Goal: Task Accomplishment & Management: Manage account settings

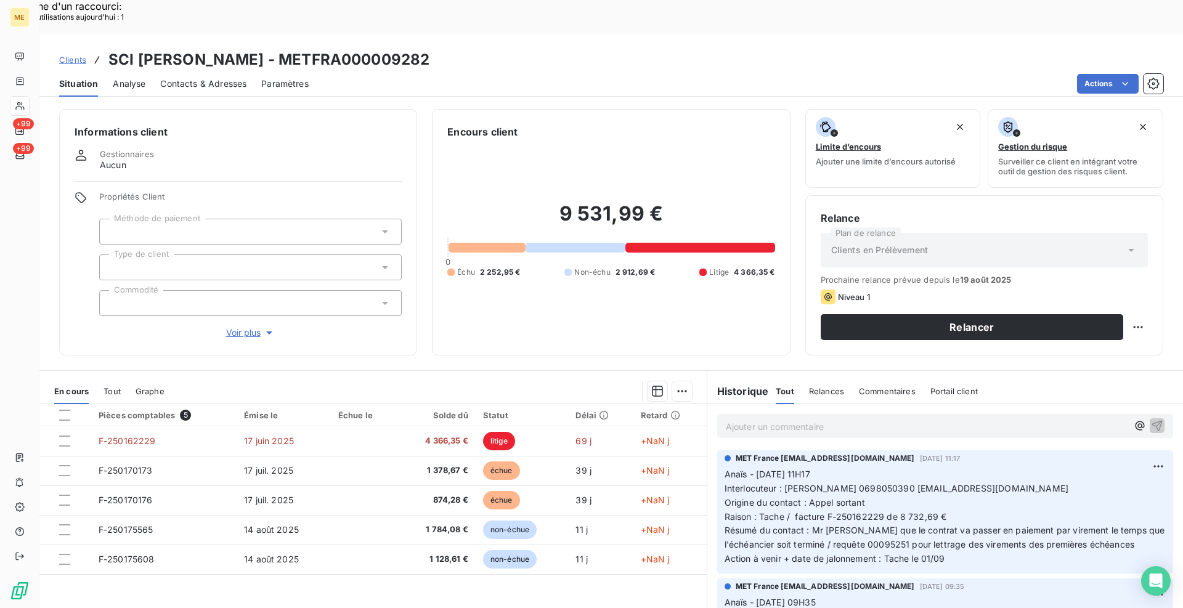
scroll to position [62, 0]
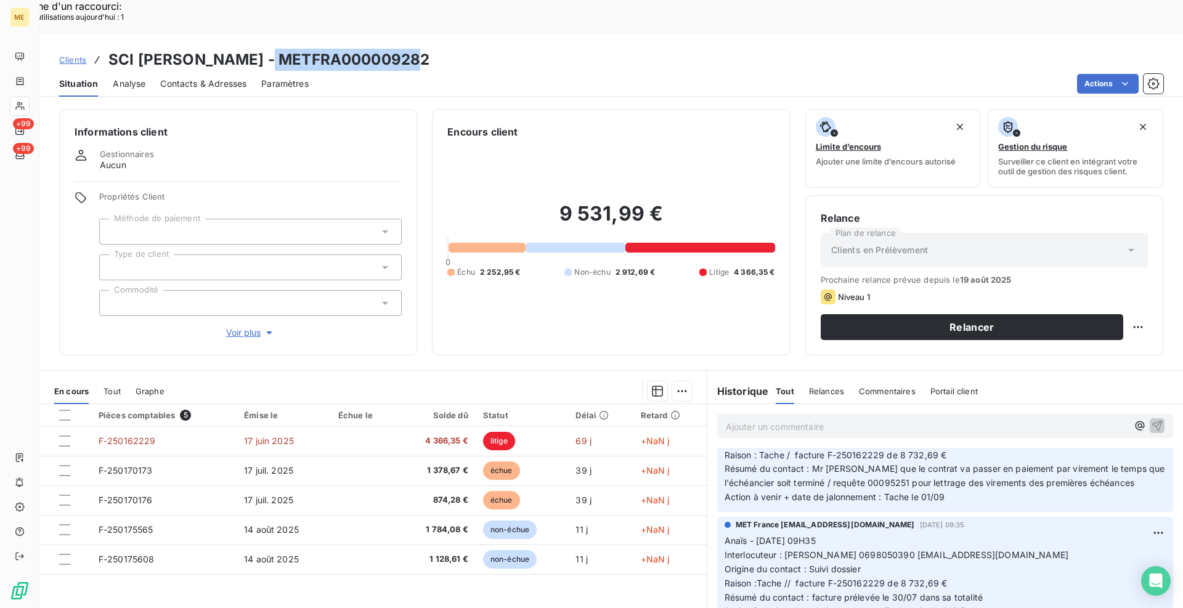
drag, startPoint x: 402, startPoint y: 28, endPoint x: 259, endPoint y: 26, distance: 143.0
click at [259, 49] on h3 "SCI [PERSON_NAME] - METFRA000009282" at bounding box center [268, 60] width 321 height 22
click at [566, 71] on div "Situation Analyse Contacts & Adresses Paramètres Actions" at bounding box center [611, 84] width 1144 height 26
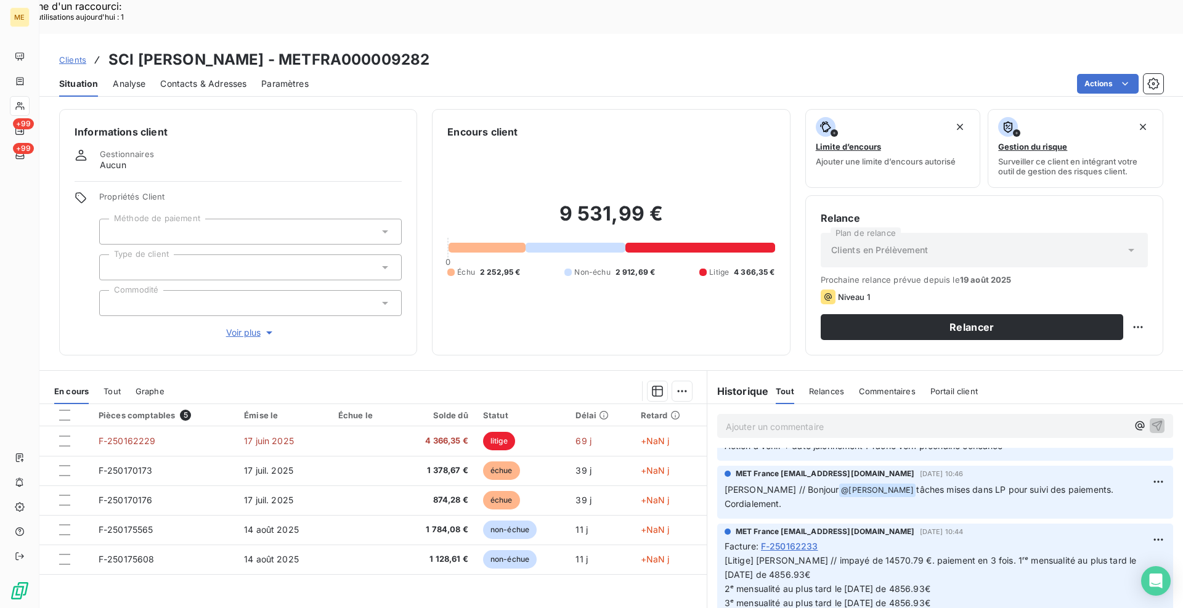
scroll to position [1109, 0]
drag, startPoint x: 944, startPoint y: 568, endPoint x: 842, endPoint y: 564, distance: 101.8
click at [842, 564] on p "[Litige] [PERSON_NAME] // impayé de 14570.79 €. paiement en 3 fois. 1ʳᵉ mensual…" at bounding box center [945, 580] width 441 height 57
copy span "[DATE] de 4856.93€"
click at [66, 55] on span "Clients" at bounding box center [72, 60] width 27 height 10
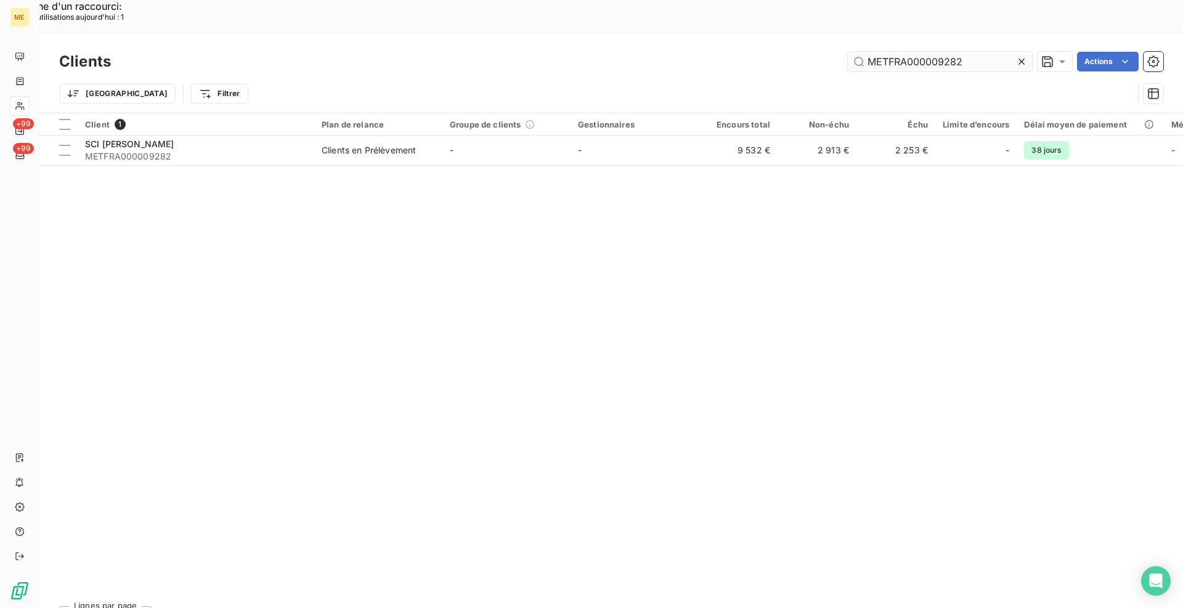
click at [921, 52] on input "METFRA000009282" at bounding box center [940, 62] width 185 height 20
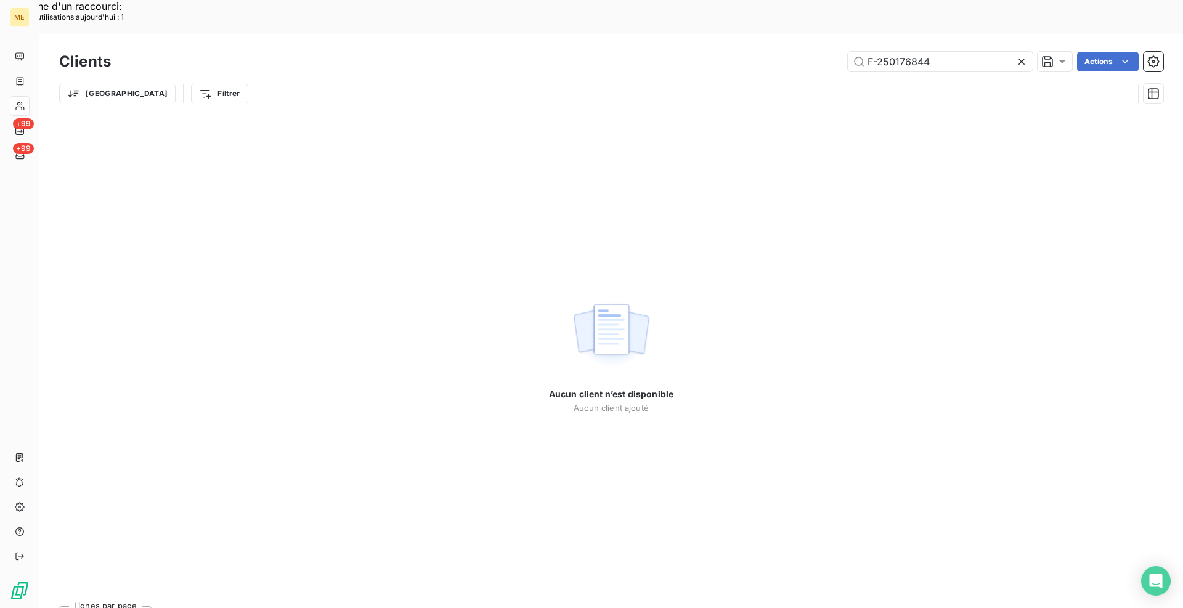
type input "F-250176844"
click at [1021, 55] on icon at bounding box center [1022, 61] width 12 height 12
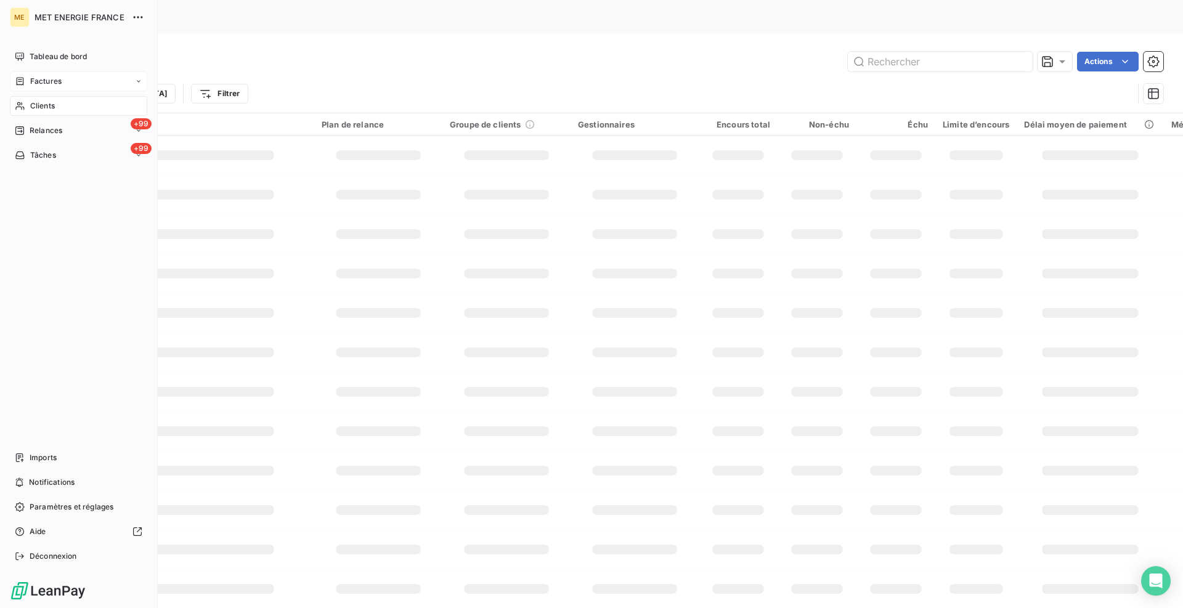
click at [38, 78] on span "Factures" at bounding box center [45, 81] width 31 height 11
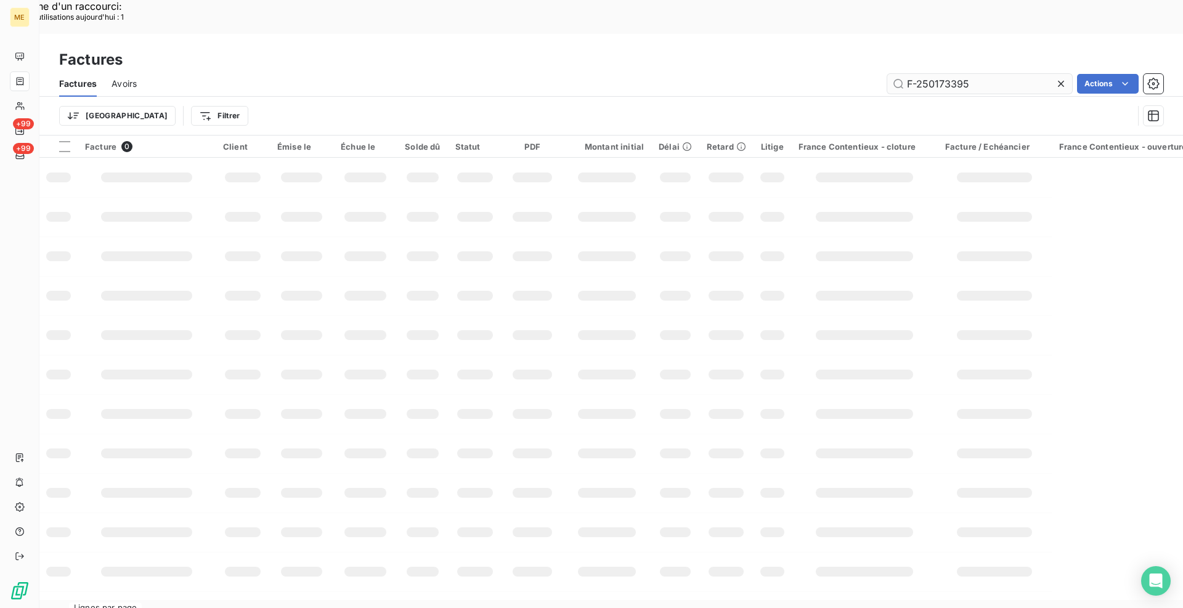
click at [959, 74] on input "F-250173395" at bounding box center [979, 84] width 185 height 20
type input "F-250176844"
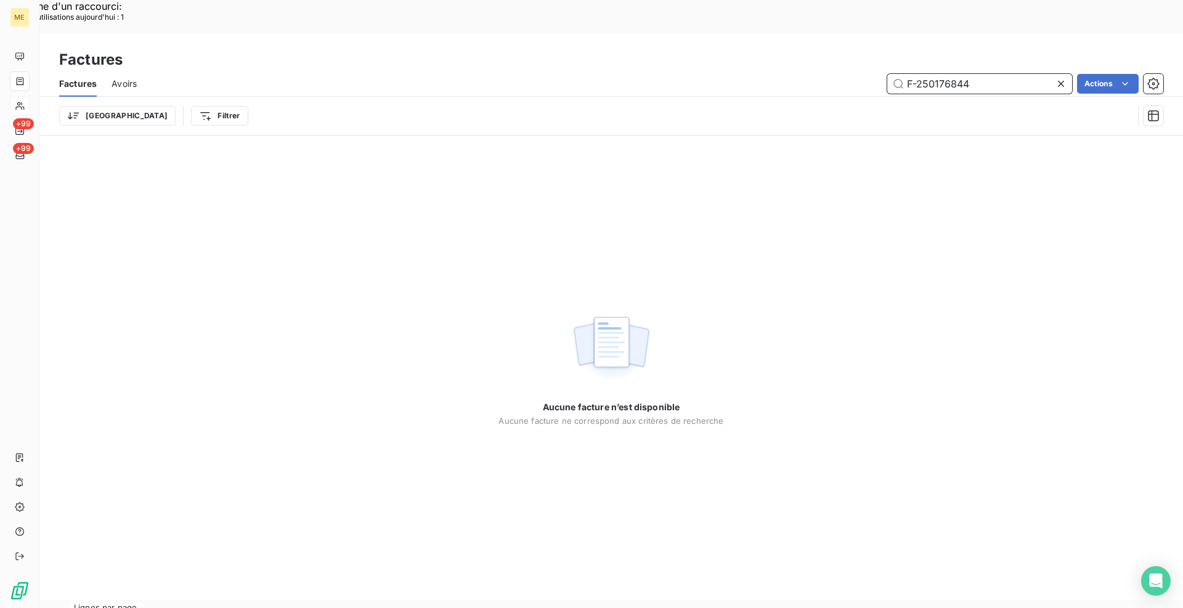
click at [940, 74] on input "F-250176844" at bounding box center [979, 84] width 185 height 20
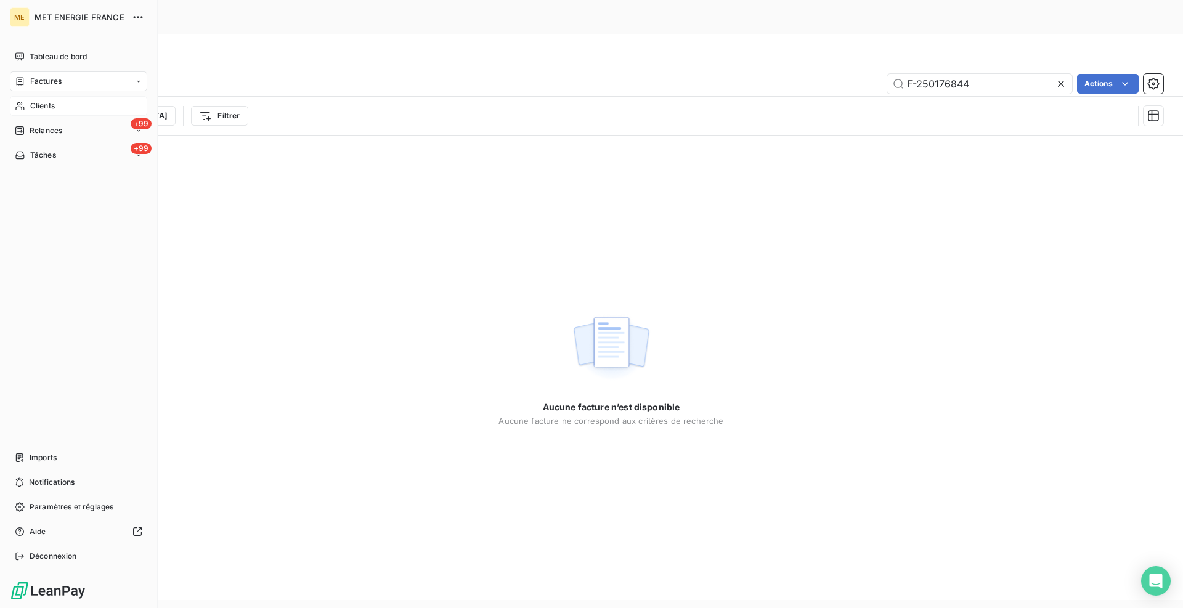
click at [46, 110] on span "Clients" at bounding box center [42, 105] width 25 height 11
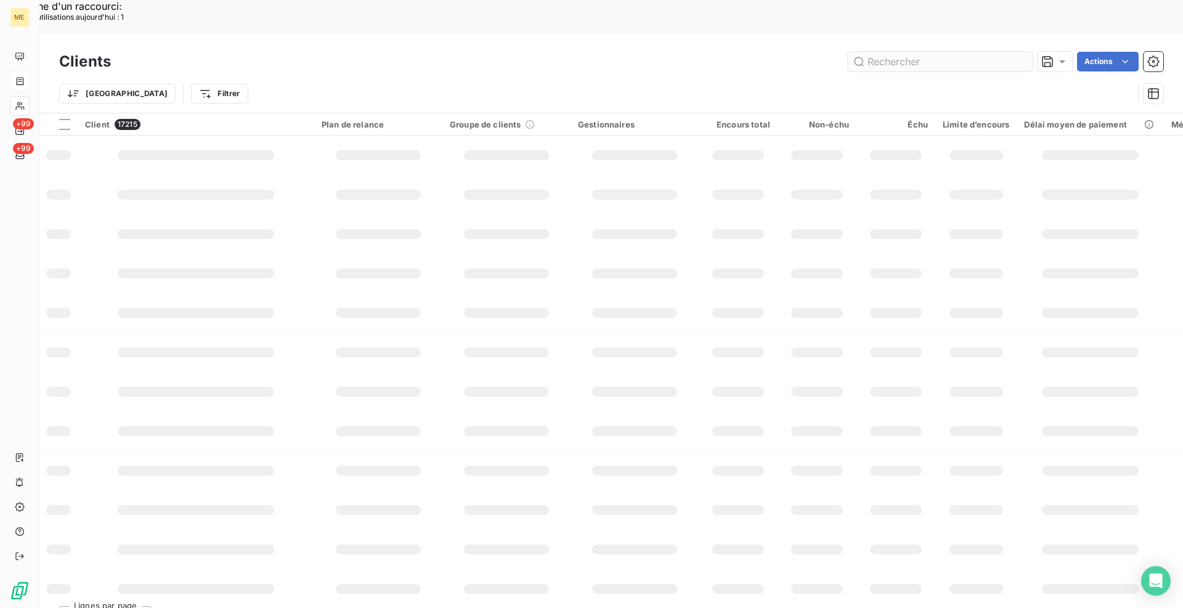
click at [904, 52] on input "text" at bounding box center [940, 62] width 185 height 20
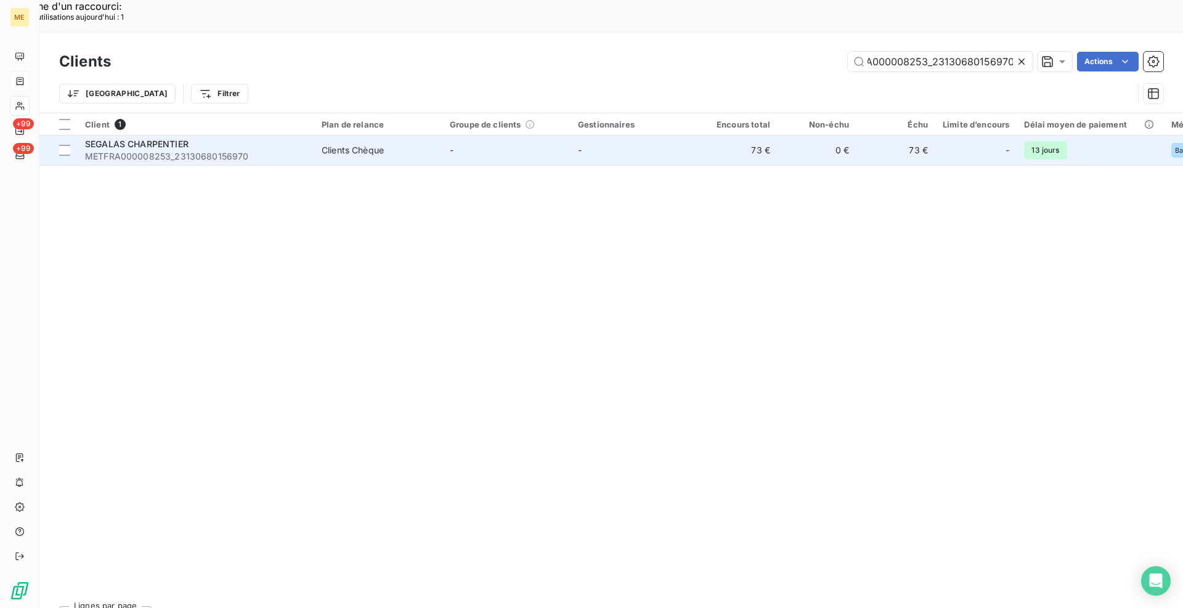
type input "METFRA000008253_23130680156970"
click at [299, 150] on span "METFRA000008253_23130680156970" at bounding box center [196, 156] width 222 height 12
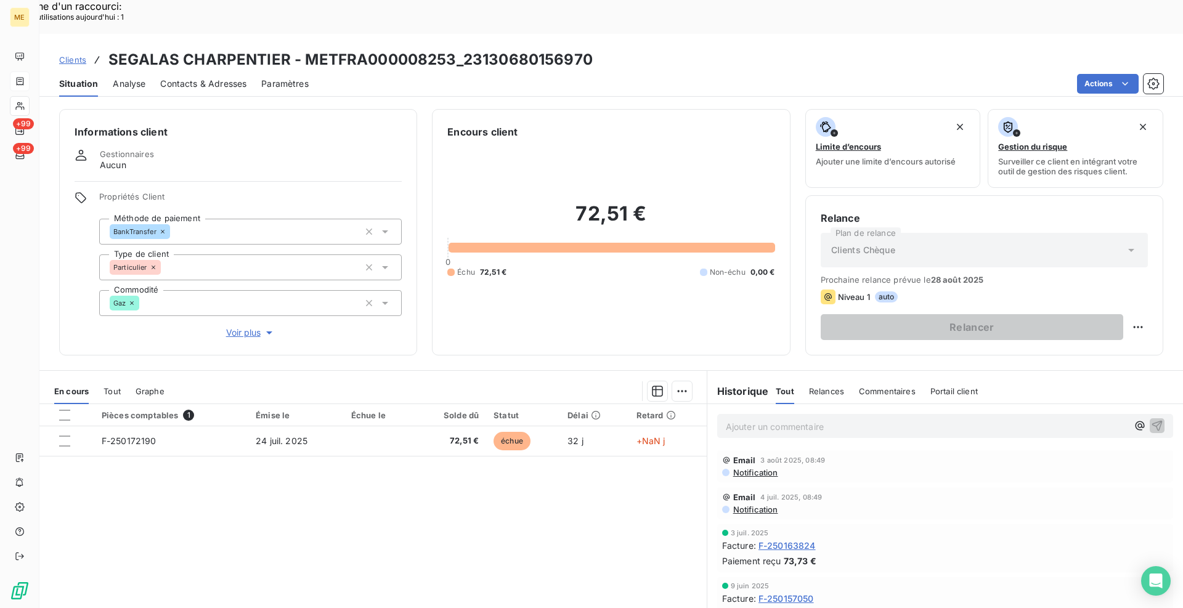
click at [424, 102] on div "Informations client Gestionnaires Aucun Propriétés Client Méthode de paiement B…" at bounding box center [611, 372] width 1144 height 540
click at [172, 71] on div "Contacts & Adresses" at bounding box center [203, 84] width 86 height 26
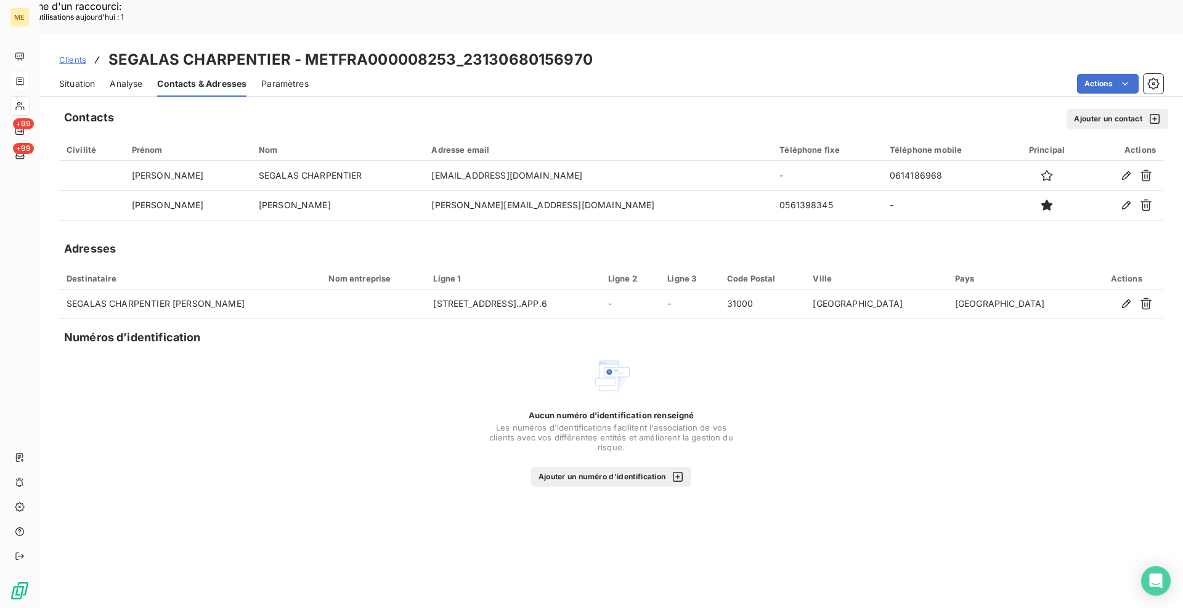
click at [83, 55] on span "Clients" at bounding box center [72, 60] width 27 height 10
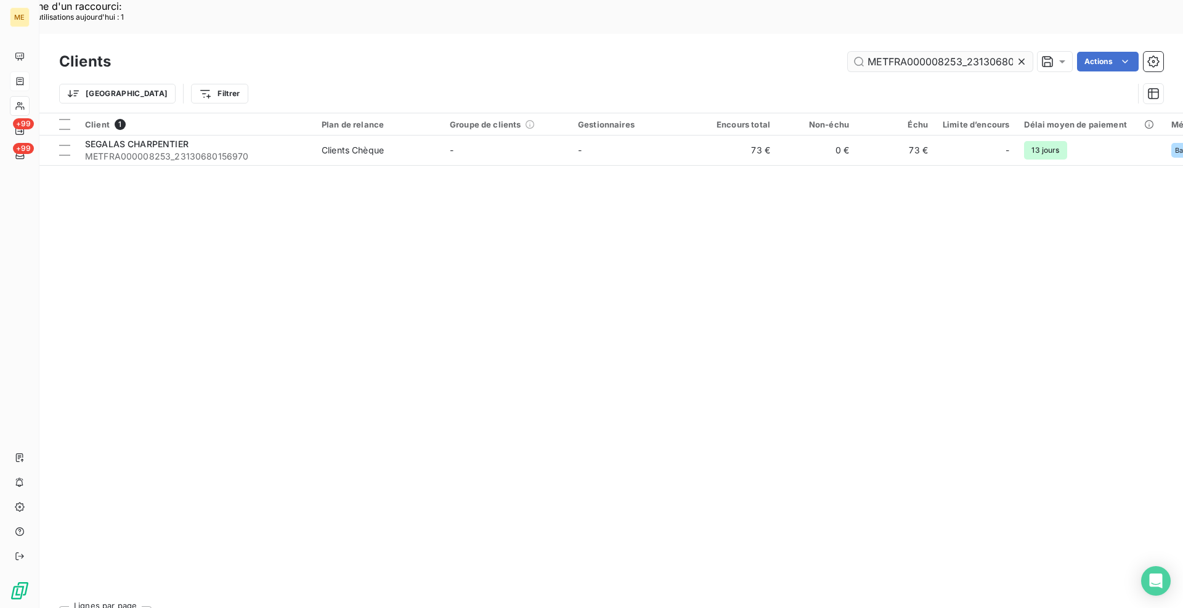
scroll to position [0, 35]
click at [946, 52] on input "METFRA000008253_23130680156970" at bounding box center [940, 62] width 185 height 20
click at [945, 52] on input "METFRA000008253_23130680156970" at bounding box center [940, 62] width 185 height 20
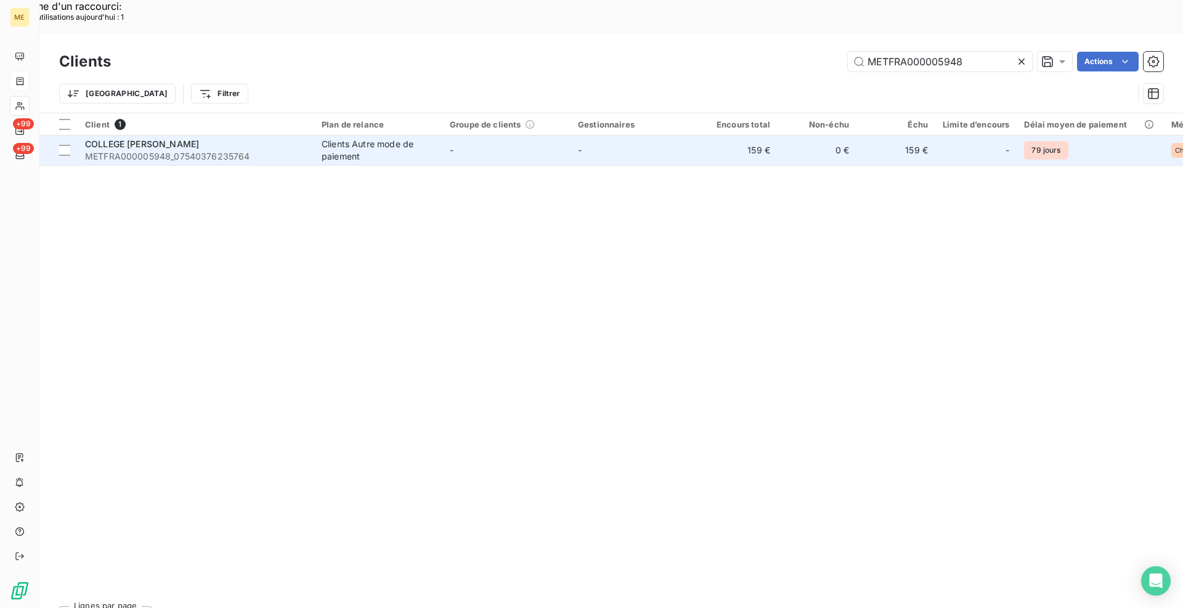
type input "METFRA000005948"
click at [139, 150] on span "METFRA000005948_07540376235764" at bounding box center [196, 156] width 222 height 12
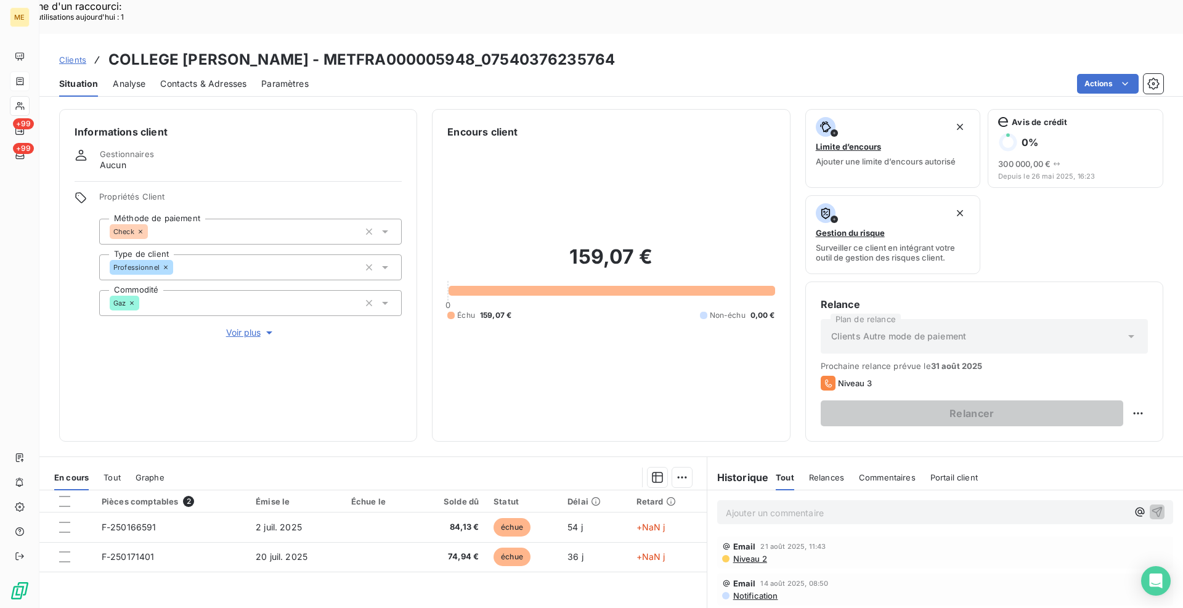
click at [200, 78] on span "Contacts & Adresses" at bounding box center [203, 84] width 86 height 12
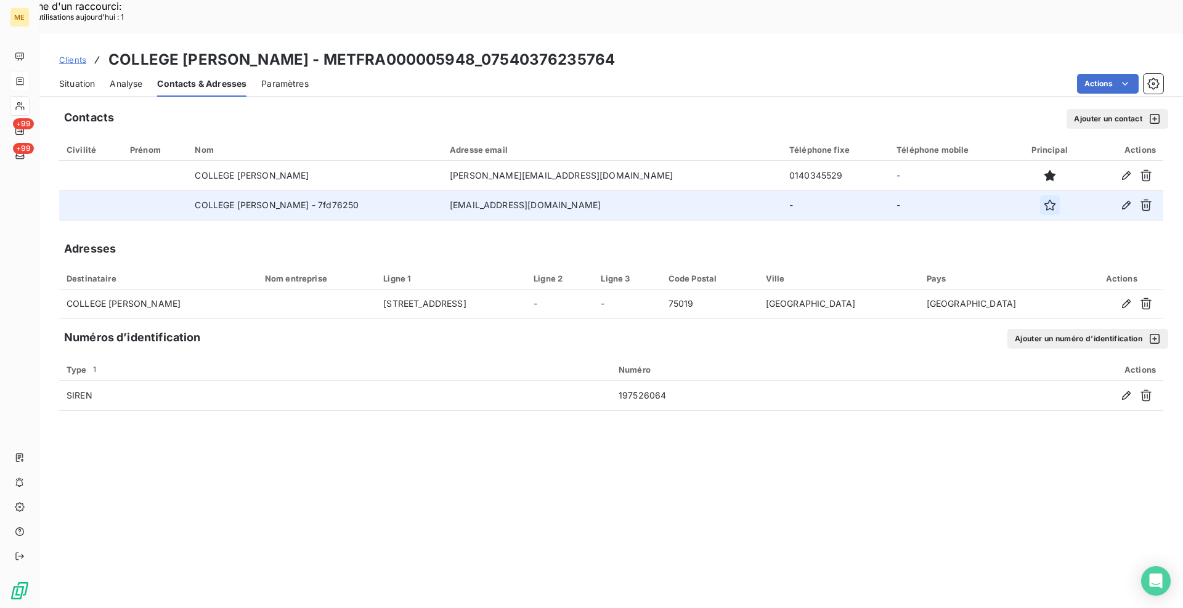
click at [1045, 200] on icon "button" at bounding box center [1050, 205] width 11 height 11
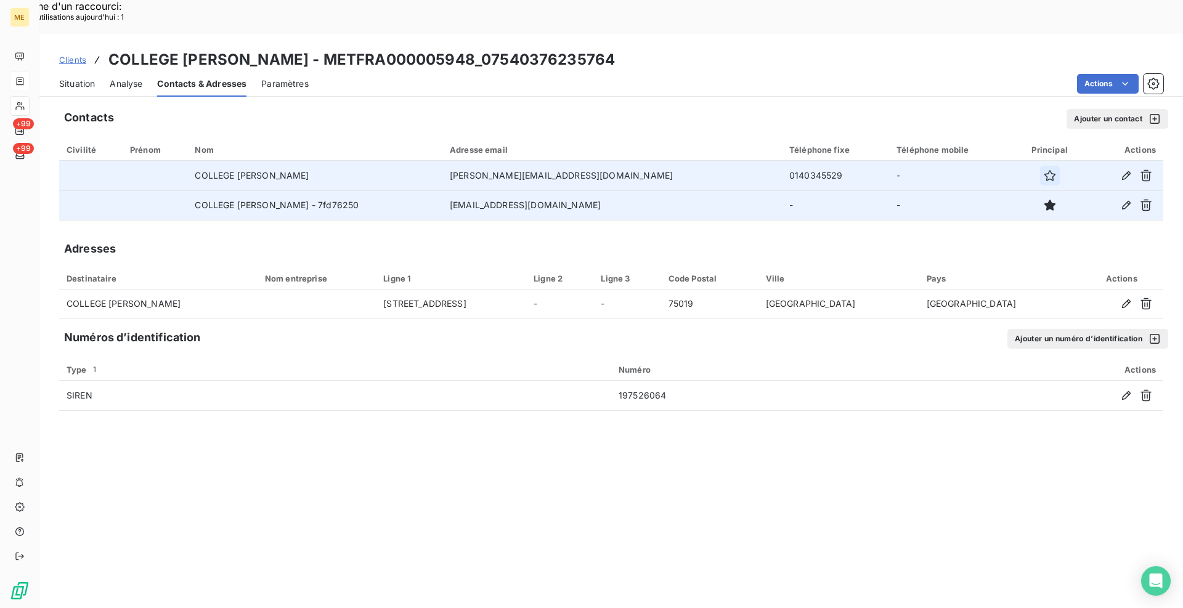
click at [1044, 169] on icon "button" at bounding box center [1050, 175] width 12 height 12
click at [74, 78] on span "Situation" at bounding box center [77, 84] width 36 height 12
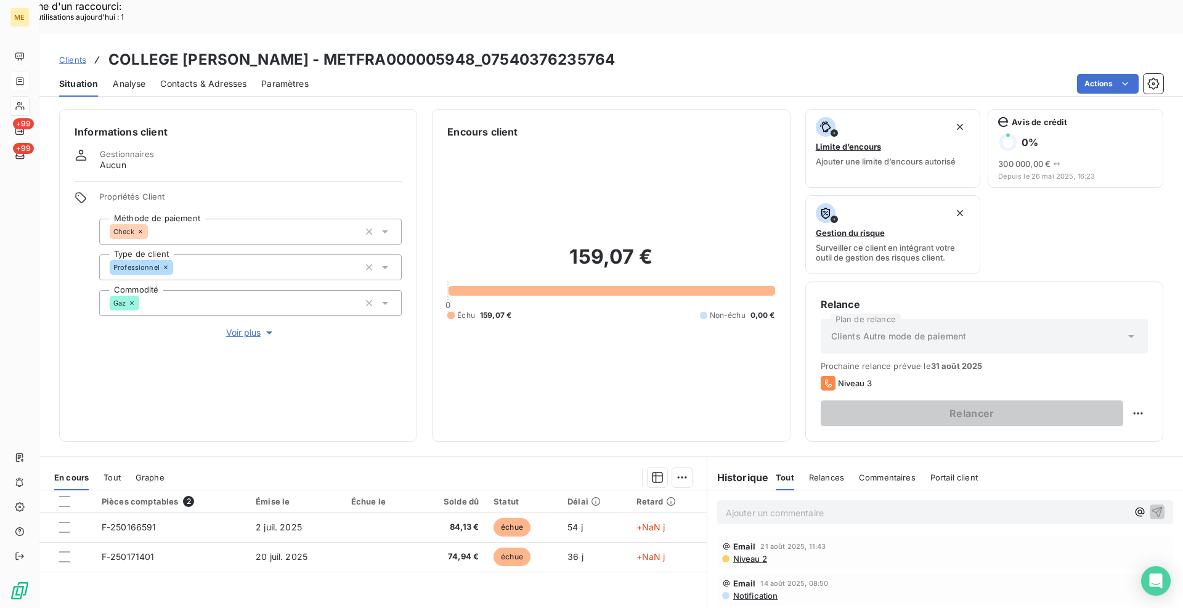
click at [70, 55] on span "Clients" at bounding box center [72, 60] width 27 height 10
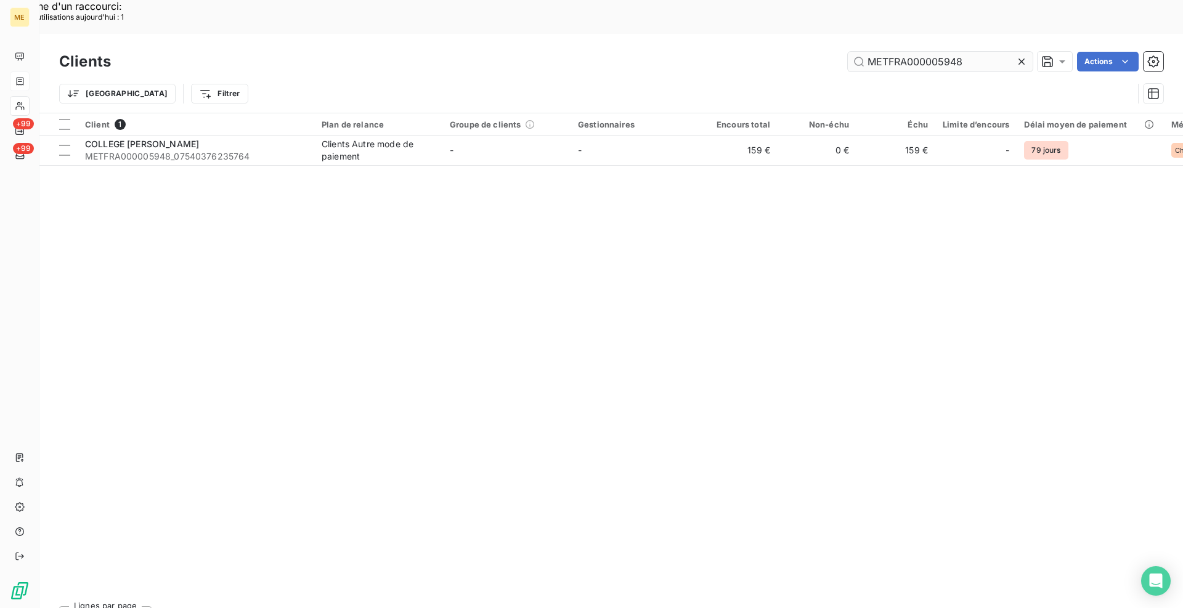
click at [896, 52] on input "METFRA000005948" at bounding box center [940, 62] width 185 height 20
click at [894, 52] on input "METFRA000005948" at bounding box center [940, 62] width 185 height 20
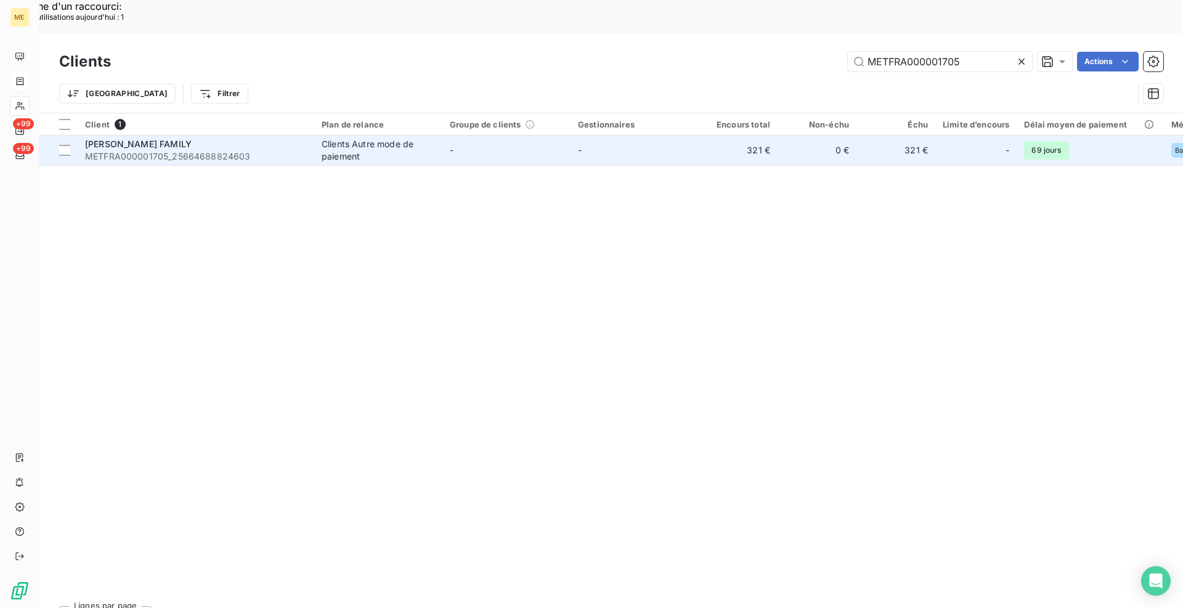
type input "METFRA000001705"
click at [248, 150] on span "METFRA000001705_25664688824603" at bounding box center [196, 156] width 222 height 12
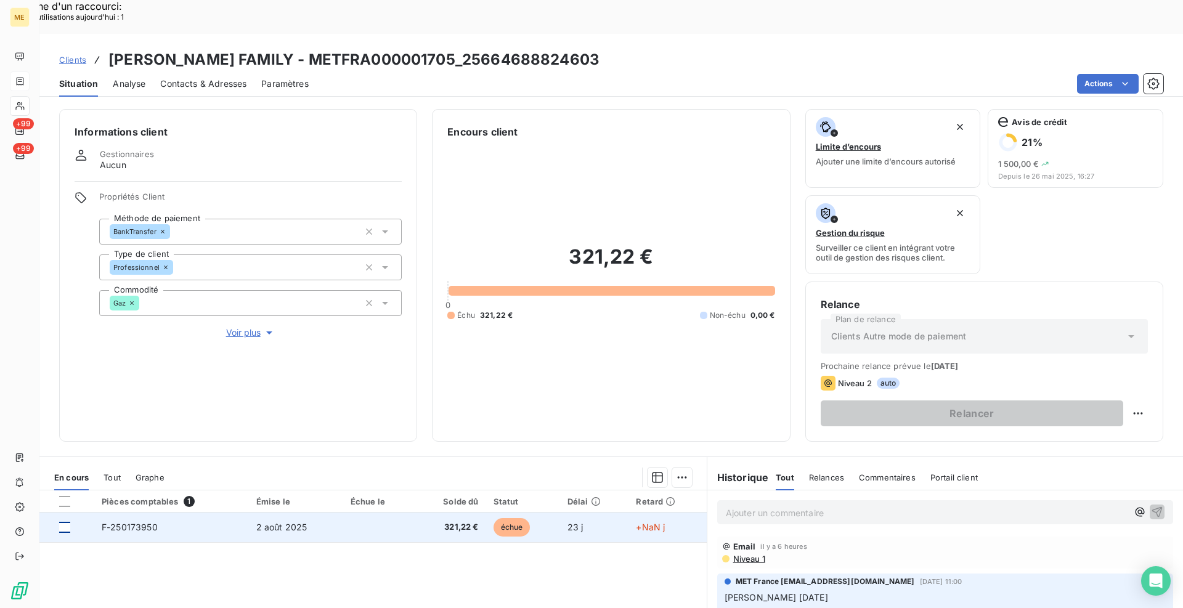
click at [61, 522] on div at bounding box center [64, 527] width 11 height 11
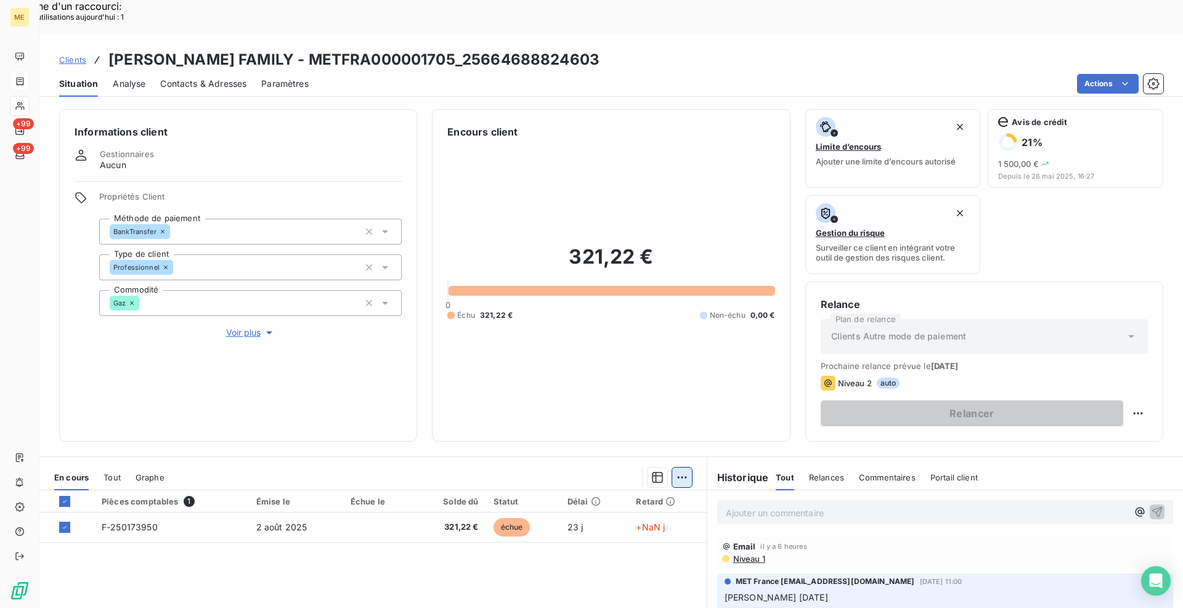
click at [614, 490] on div "Ajouter une promesse de paiement (1 facture)" at bounding box center [572, 493] width 218 height 20
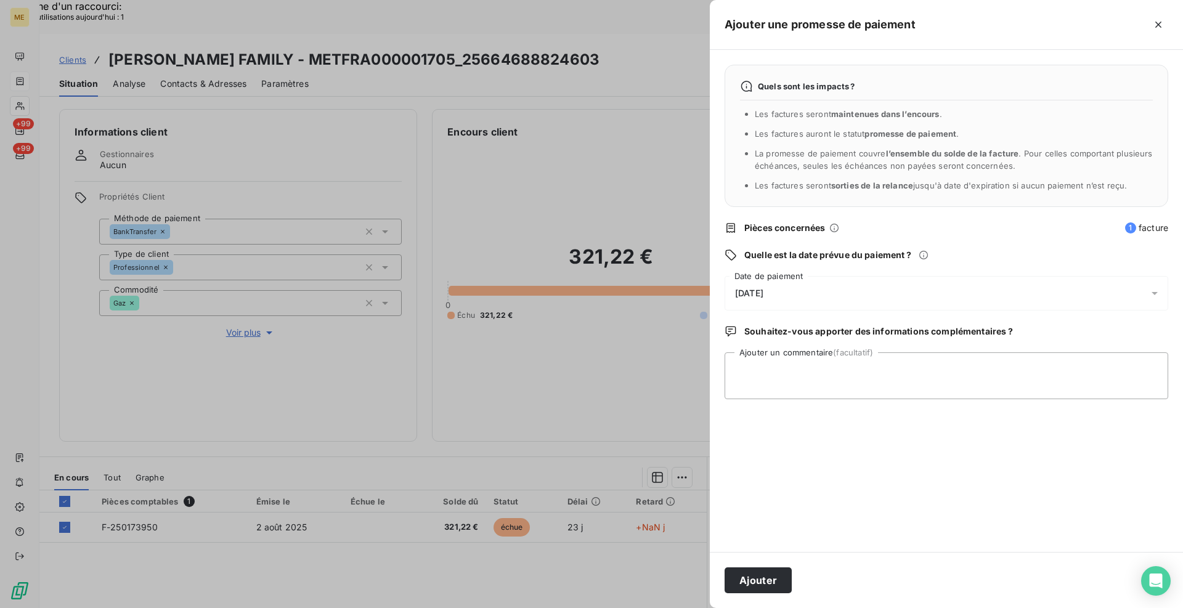
click at [772, 299] on div "[DATE]" at bounding box center [947, 293] width 444 height 35
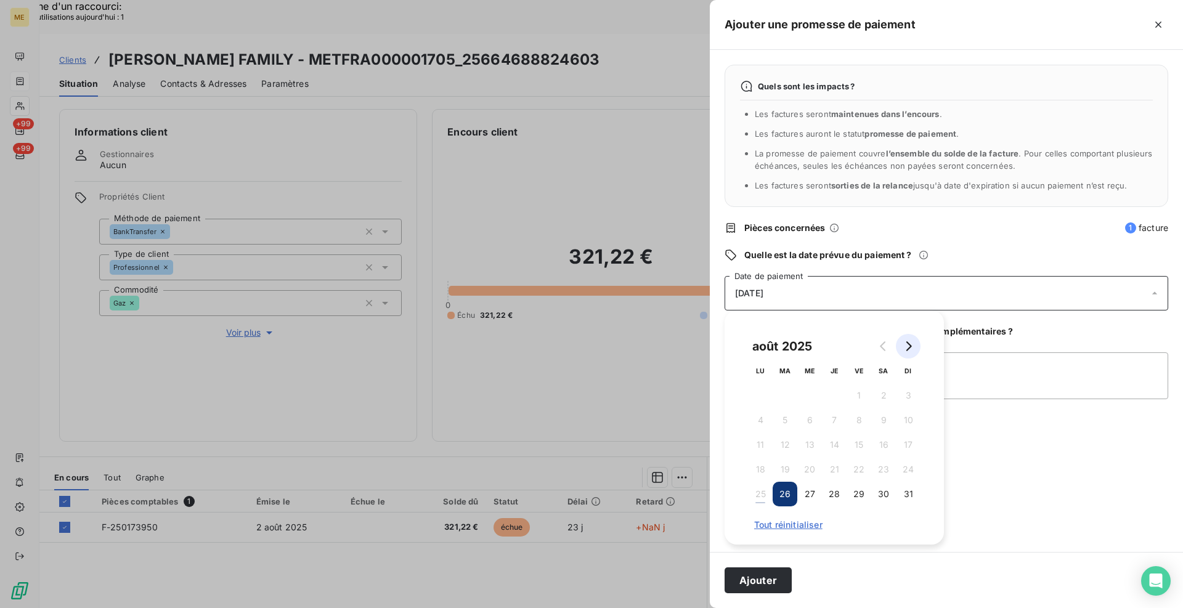
click at [911, 346] on icon "Go to next month" at bounding box center [910, 346] width 6 height 10
click at [781, 417] on button "9" at bounding box center [785, 420] width 25 height 25
click at [983, 359] on textarea "Ajouter un commentaire (facultatif)" at bounding box center [947, 376] width 444 height 47
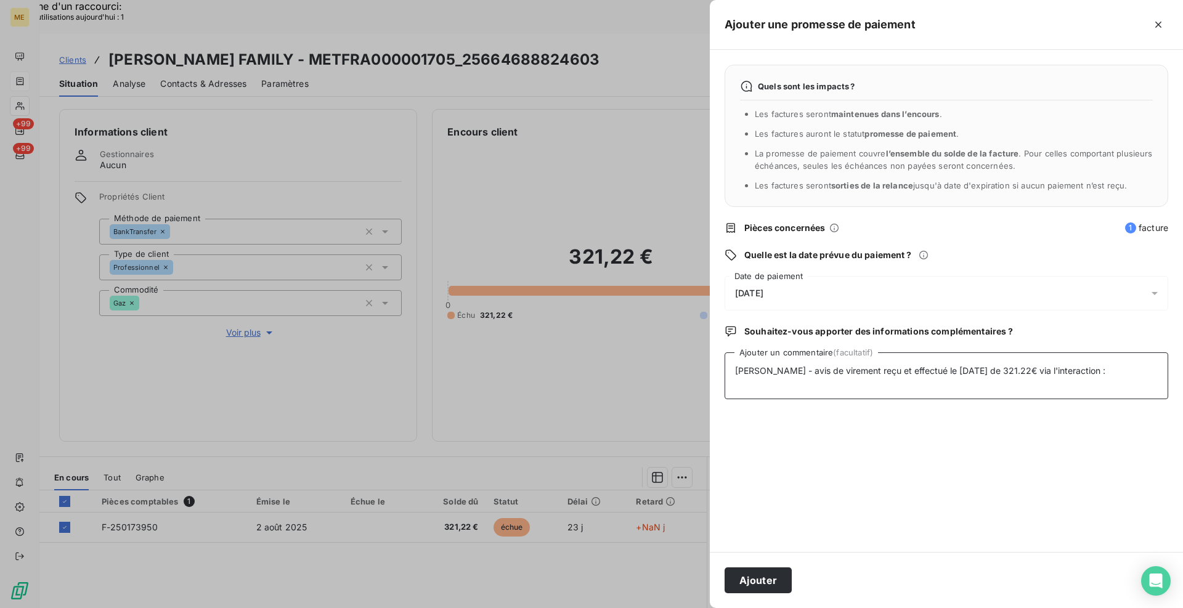
click at [1098, 370] on textarea "[PERSON_NAME] - avis de virement reçu et effectué le [DATE] de 321.22€ via l'in…" at bounding box center [947, 376] width 444 height 47
paste textarea "[URL][DOMAIN_NAME]"
type textarea "[PERSON_NAME] - avis de virement reçu et effectué le [DATE] de 321.22€ via l'in…"
click at [775, 581] on button "Ajouter" at bounding box center [758, 581] width 67 height 26
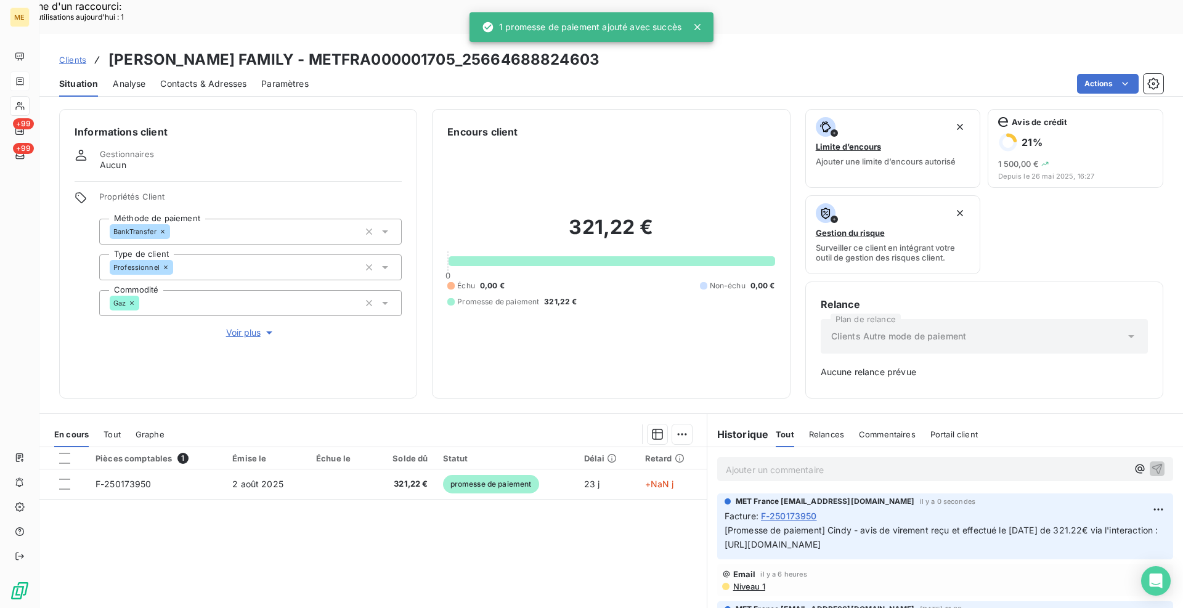
drag, startPoint x: 701, startPoint y: 26, endPoint x: 695, endPoint y: 26, distance: 6.8
click at [701, 26] on icon at bounding box center [697, 27] width 12 height 12
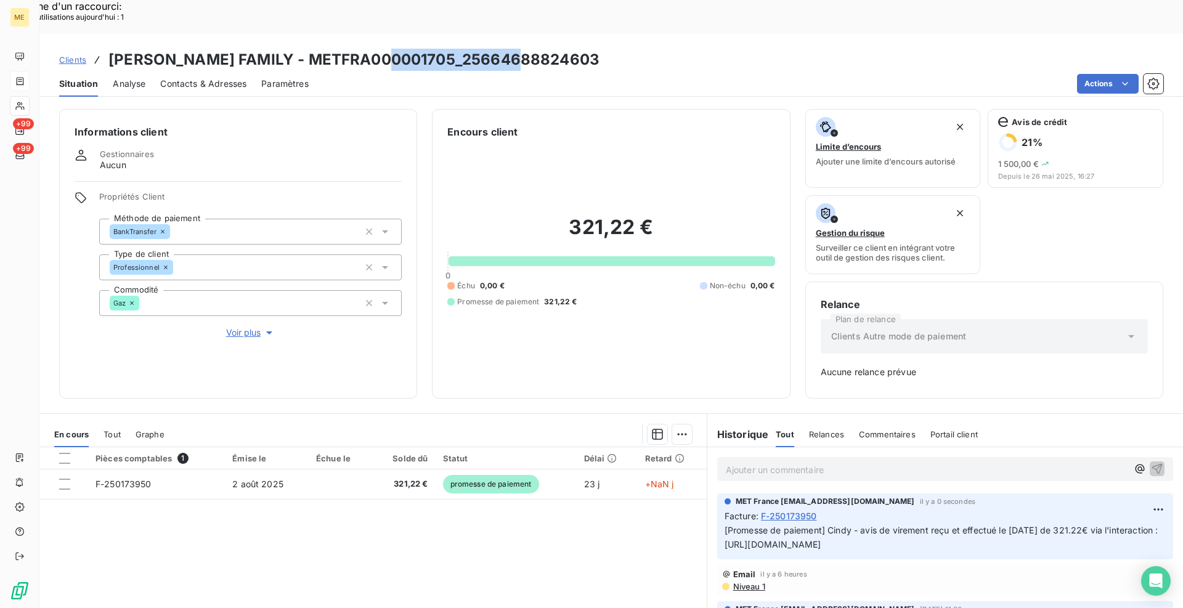
drag, startPoint x: 471, startPoint y: 25, endPoint x: 387, endPoint y: 26, distance: 84.4
click at [387, 49] on div "Clients [PERSON_NAME] FAMILY - METFRA000001705_25664688824603" at bounding box center [611, 60] width 1144 height 22
copy h3 "25664688824603"
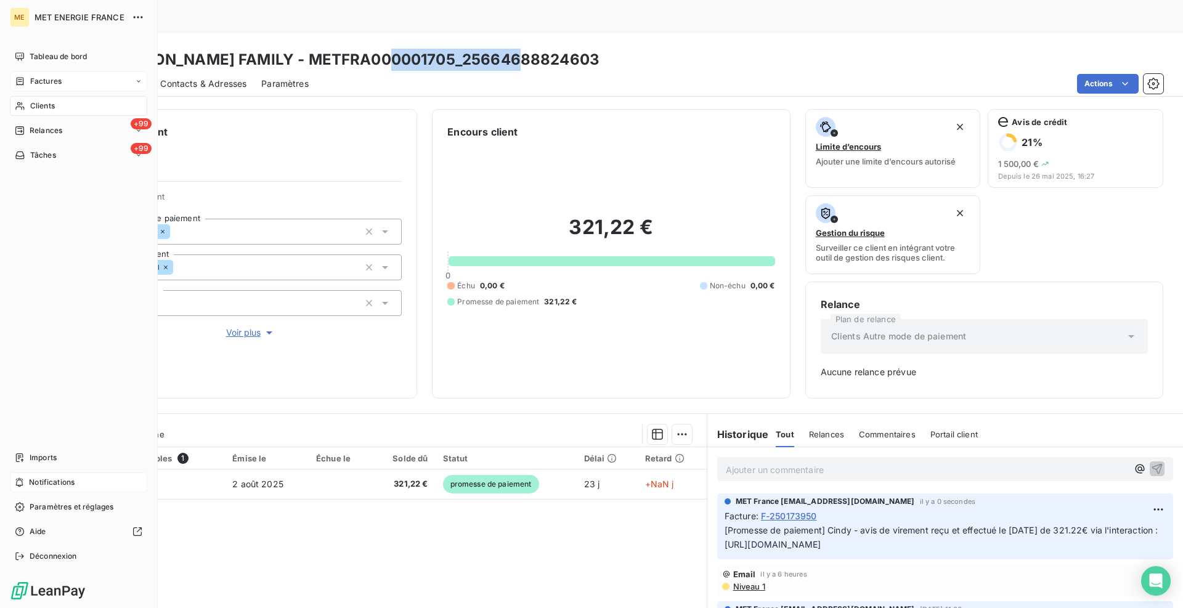
click at [28, 484] on div "Notifications" at bounding box center [78, 483] width 137 height 20
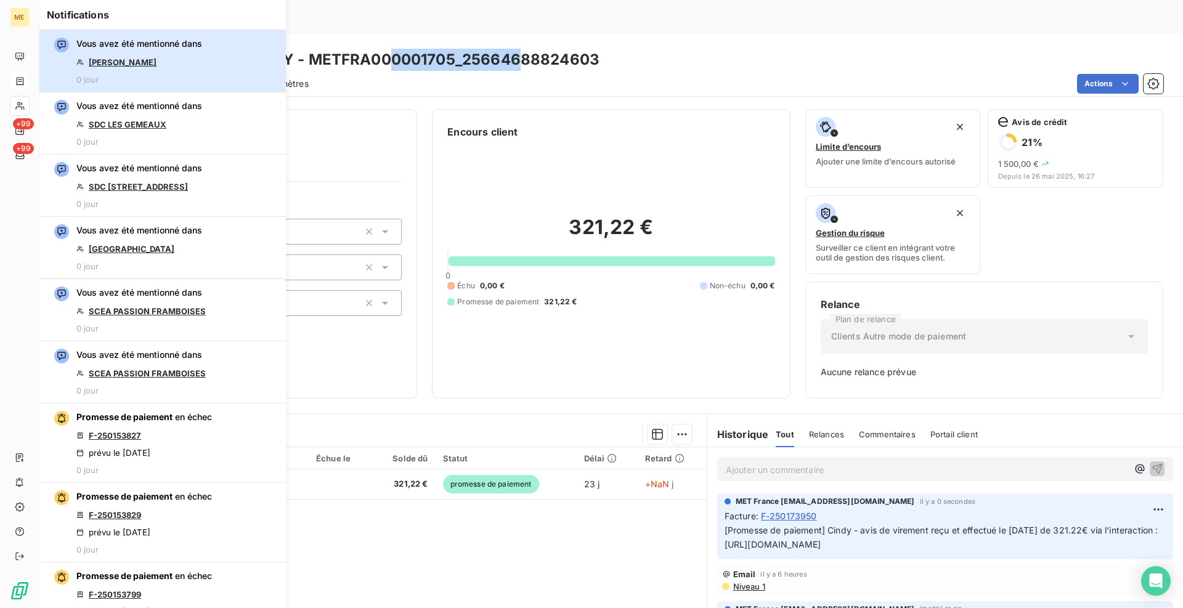
click at [194, 57] on div "Vous avez été mentionné dans [PERSON_NAME] 0 jour" at bounding box center [139, 61] width 126 height 47
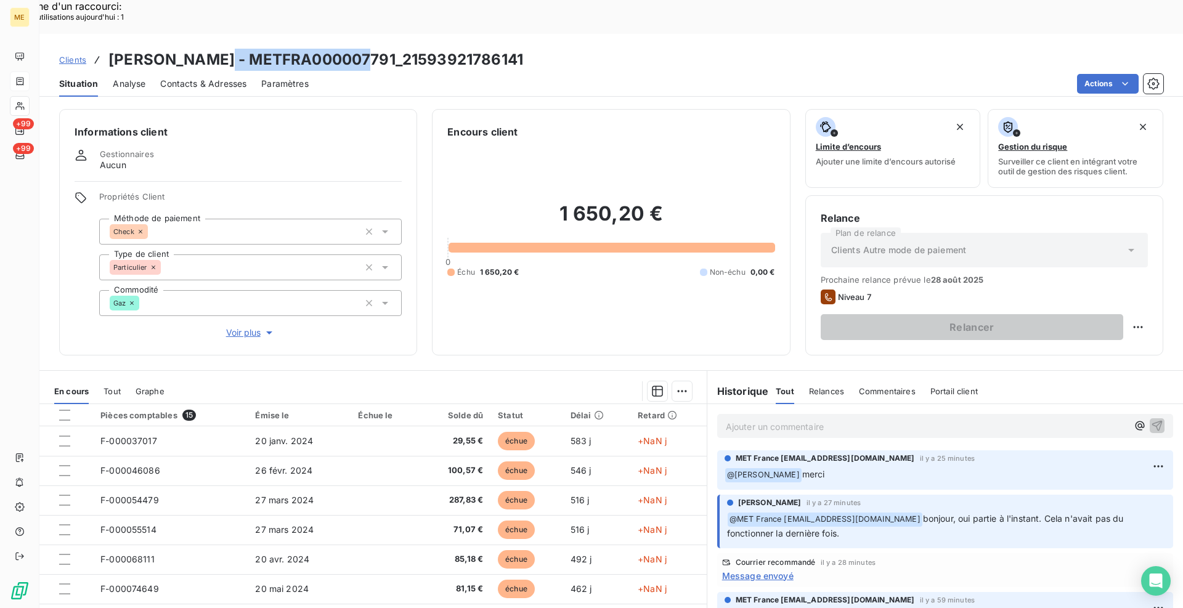
drag, startPoint x: 370, startPoint y: 26, endPoint x: 224, endPoint y: 32, distance: 146.2
click at [224, 49] on h3 "[PERSON_NAME] - METFRA000007791_21593921786141" at bounding box center [315, 60] width 415 height 22
copy h3 "METFRA000007791"
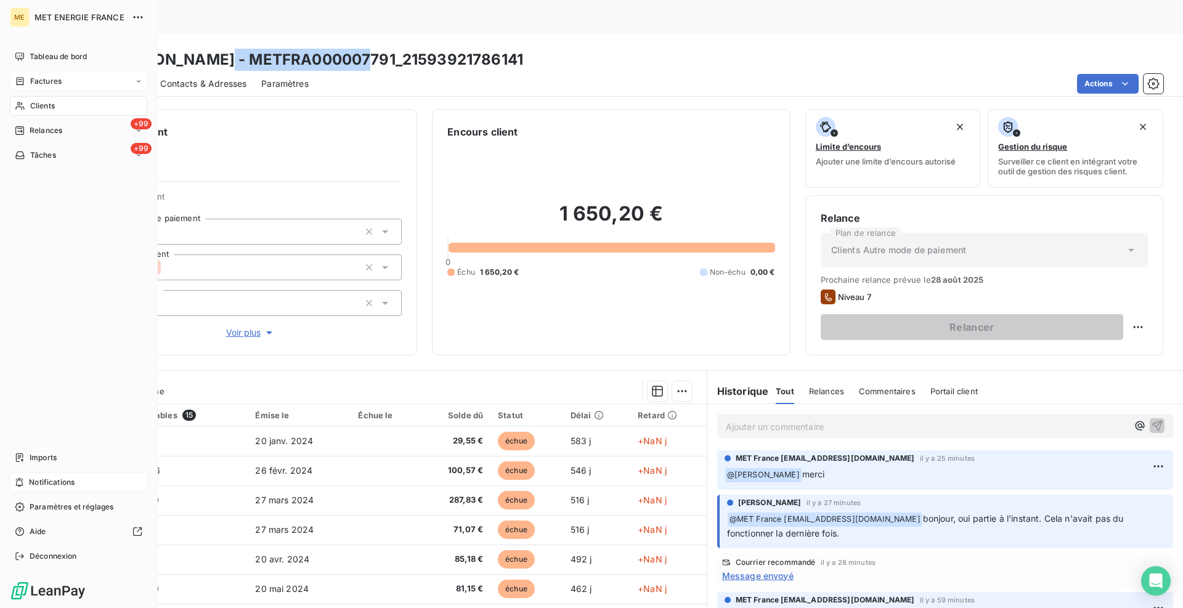
click at [38, 481] on span "Notifications" at bounding box center [52, 482] width 46 height 11
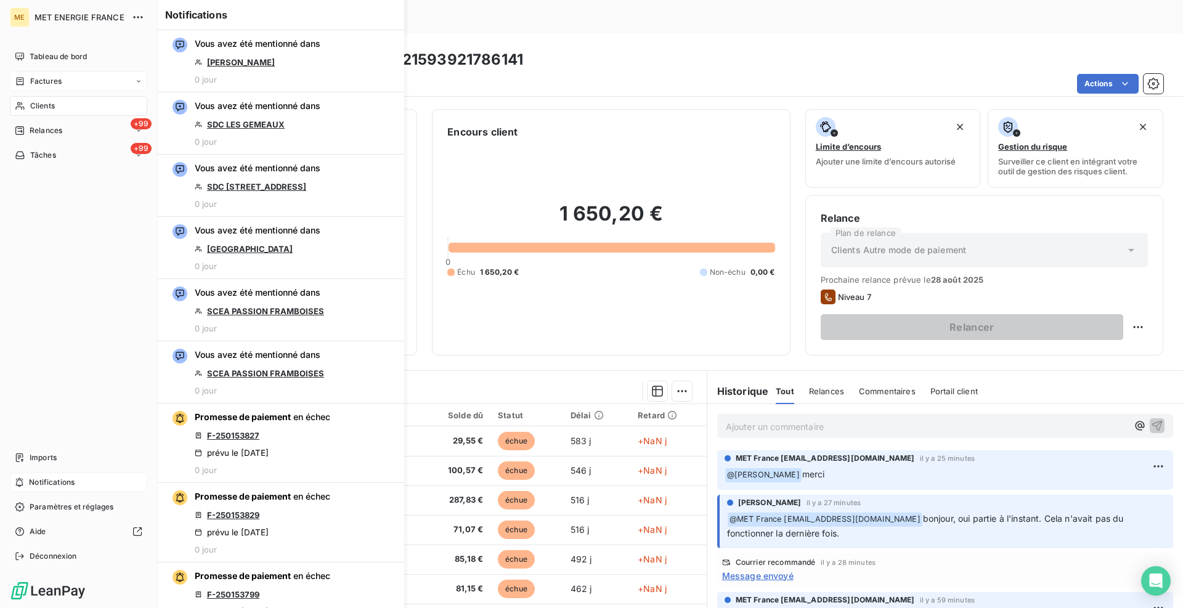
click at [38, 481] on span "Notifications" at bounding box center [52, 482] width 46 height 11
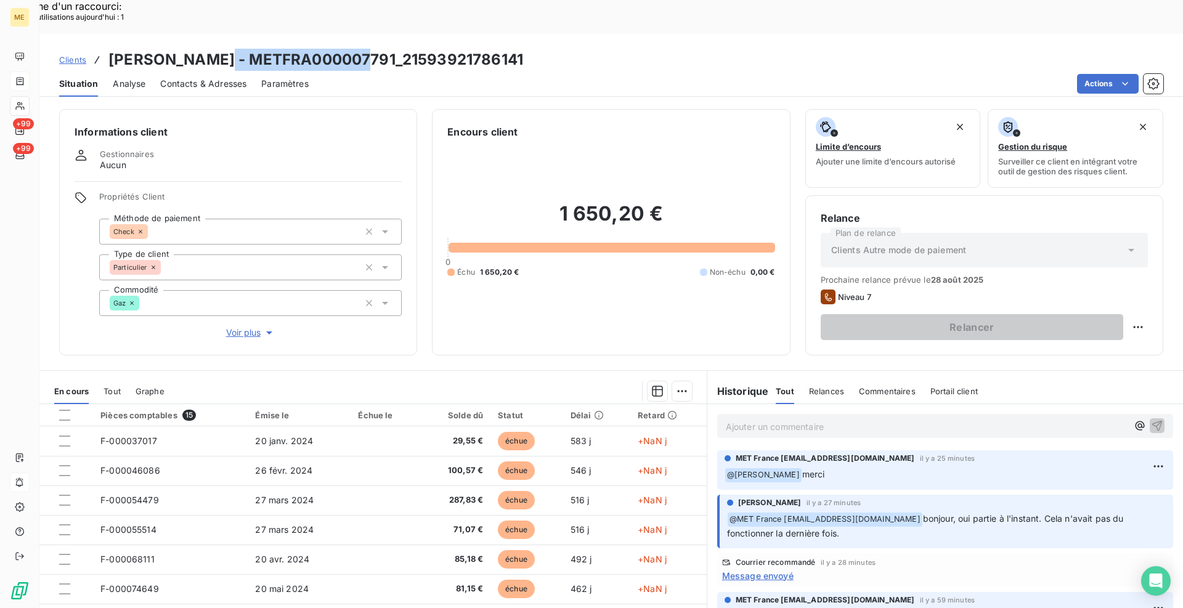
click at [79, 55] on span "Clients" at bounding box center [72, 60] width 27 height 10
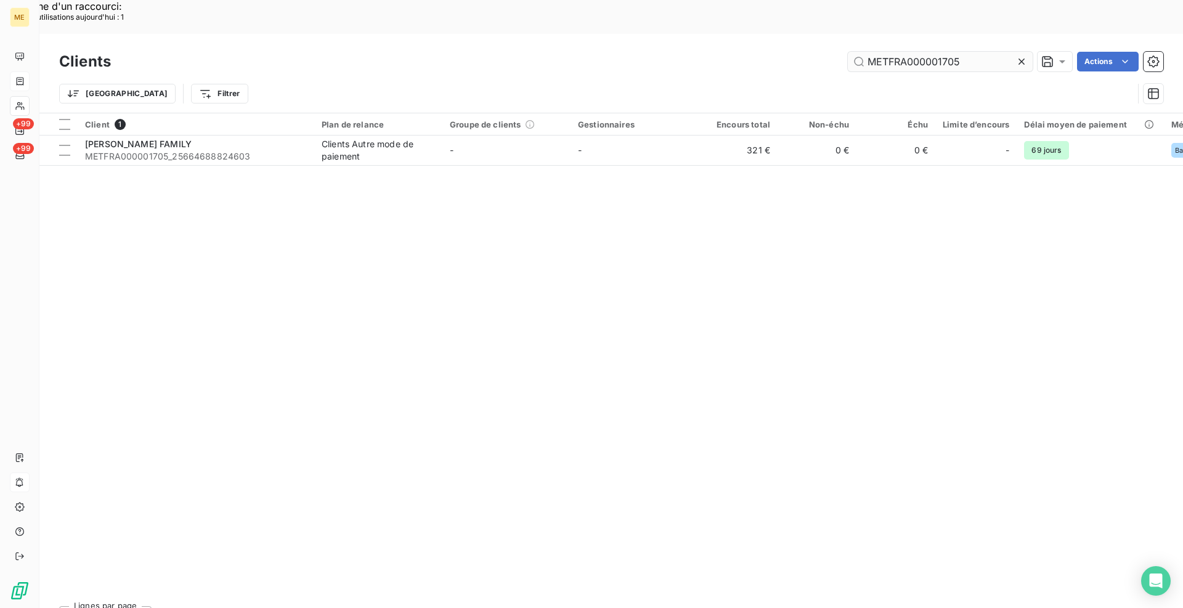
click at [918, 52] on input "METFRA000001705" at bounding box center [940, 62] width 185 height 20
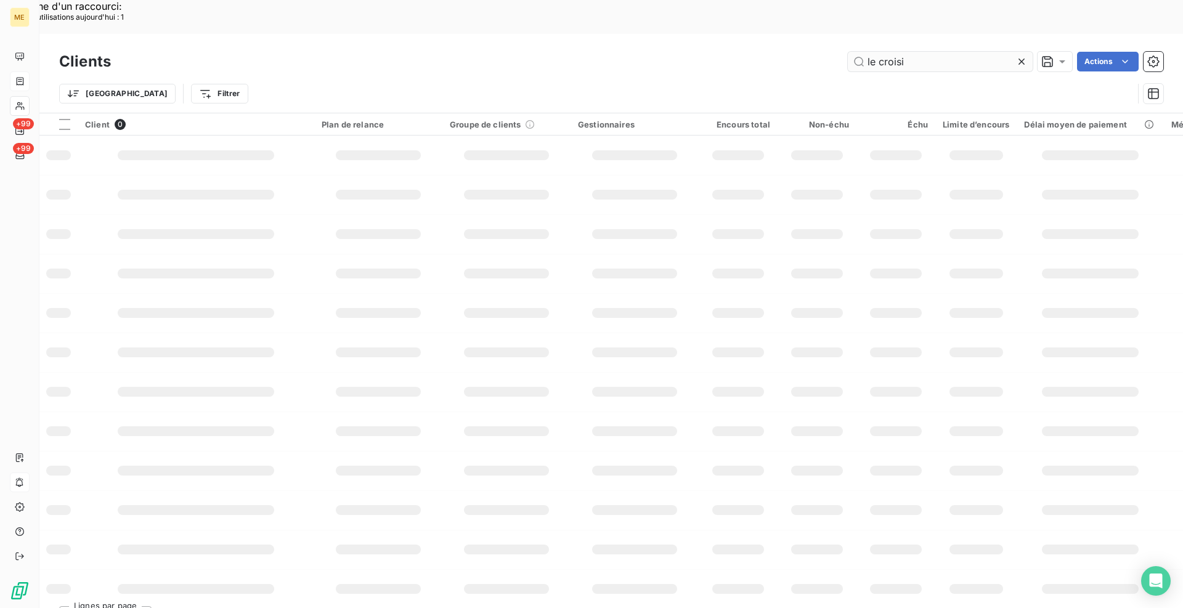
type input "le croisic"
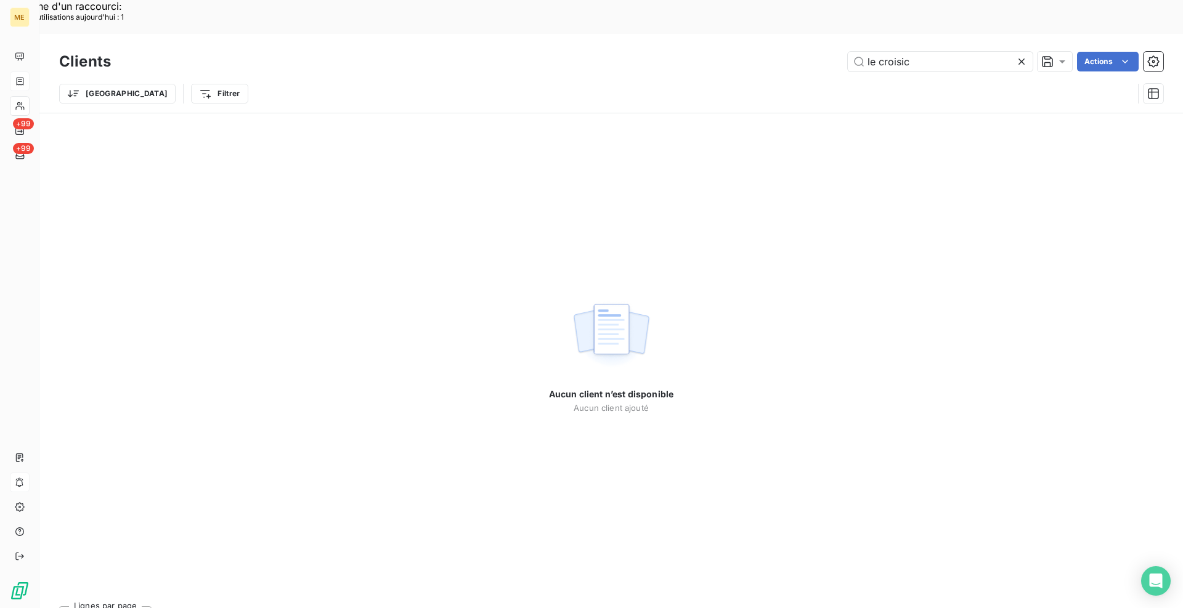
drag, startPoint x: 933, startPoint y: 26, endPoint x: 811, endPoint y: 25, distance: 122.0
click at [811, 52] on div "le croisic Actions" at bounding box center [645, 62] width 1038 height 20
